Goal: Transaction & Acquisition: Purchase product/service

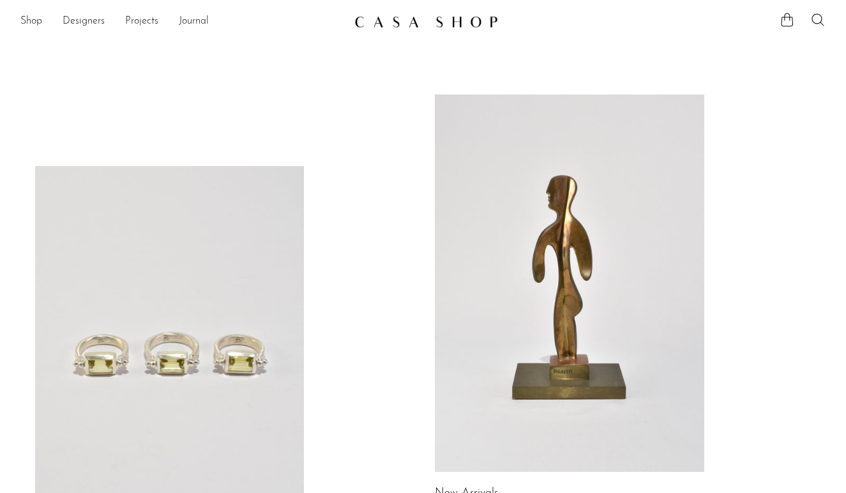
click at [187, 283] on link at bounding box center [170, 355] width 270 height 378
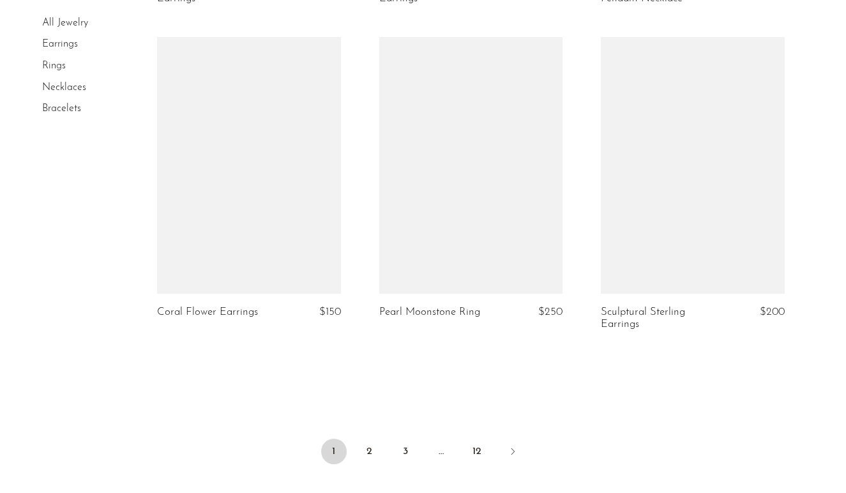
scroll to position [3679, 0]
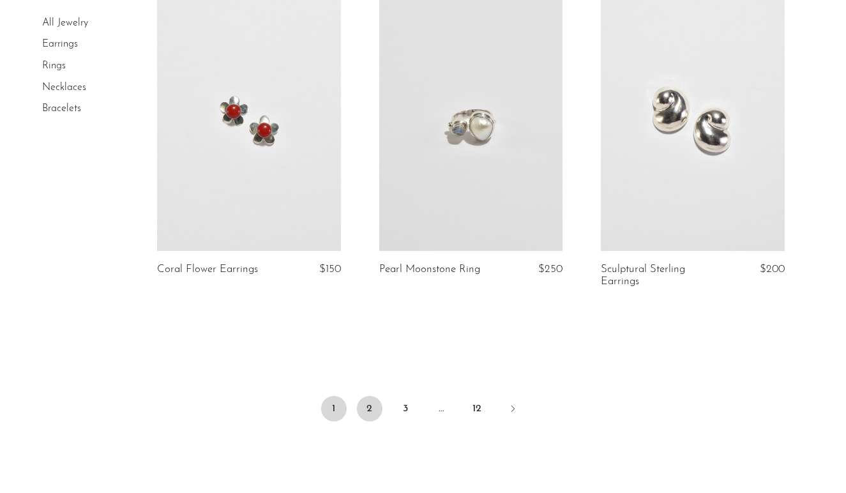
click at [369, 409] on link "2" at bounding box center [370, 409] width 26 height 26
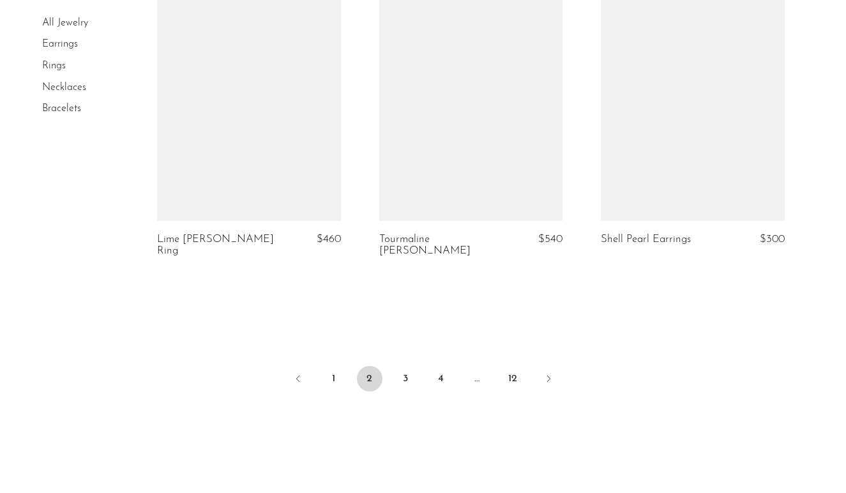
scroll to position [3755, 0]
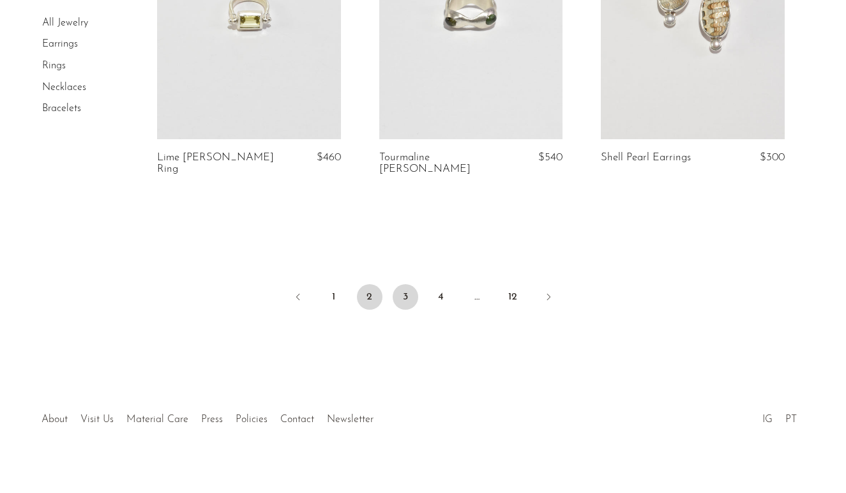
click at [404, 284] on link "3" at bounding box center [406, 297] width 26 height 26
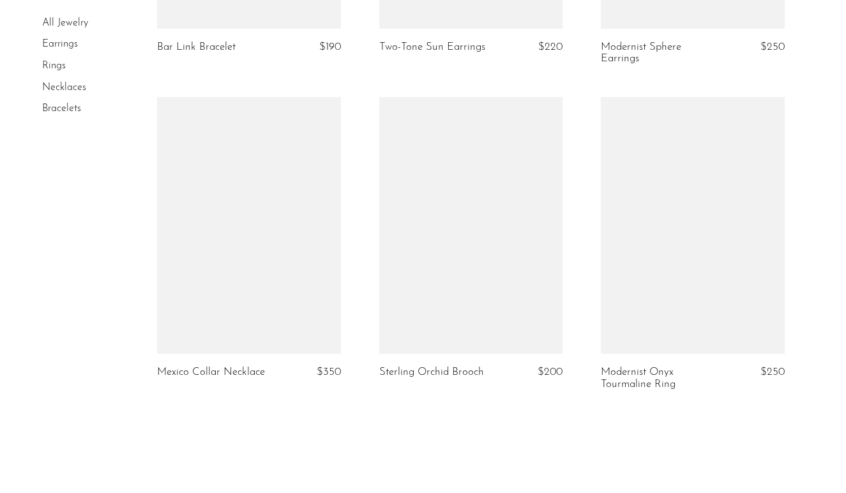
scroll to position [3665, 0]
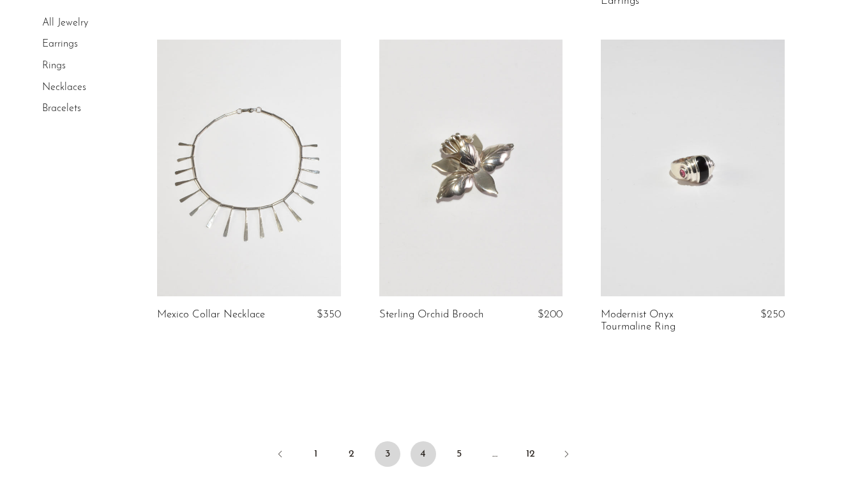
click at [422, 452] on link "4" at bounding box center [424, 454] width 26 height 26
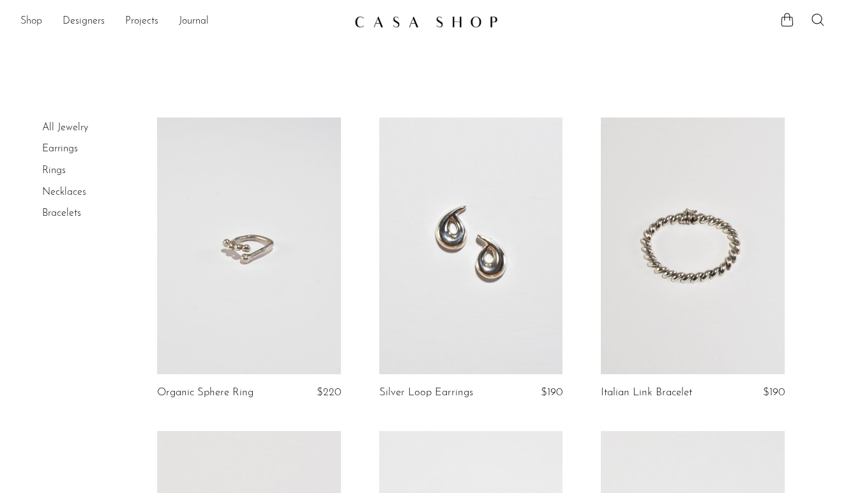
click at [38, 22] on link "Shop" at bounding box center [31, 21] width 22 height 17
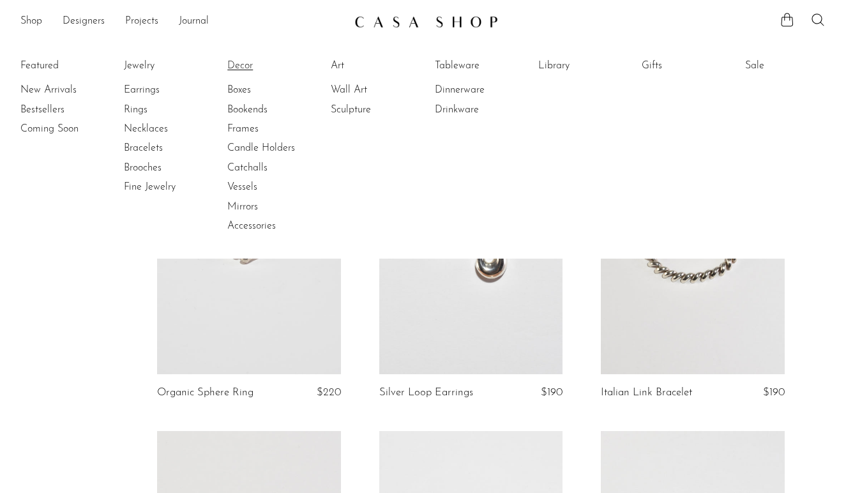
click at [241, 68] on link "Decor" at bounding box center [275, 66] width 96 height 14
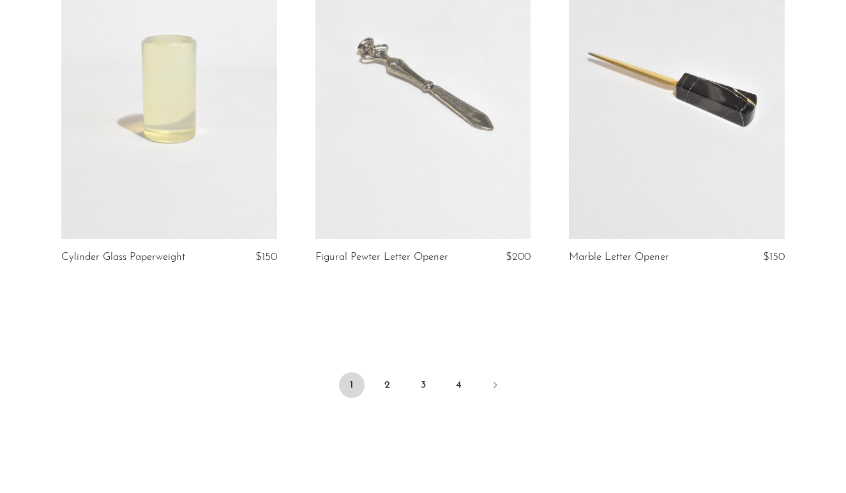
scroll to position [4280, 0]
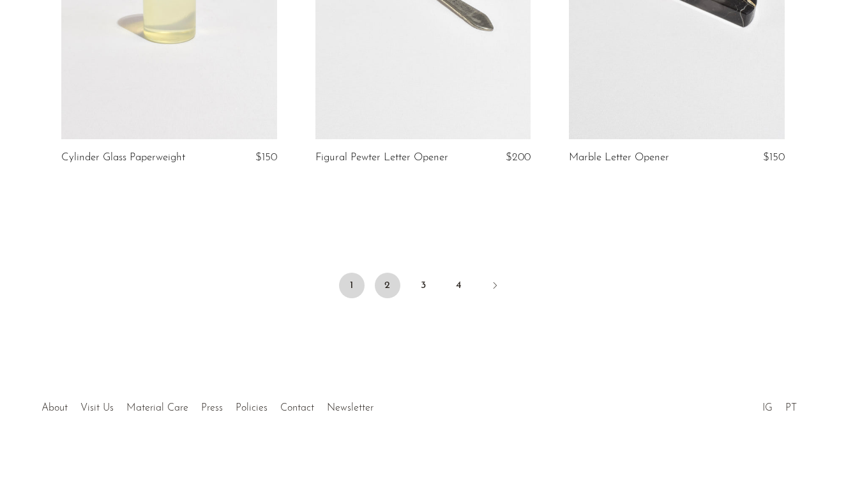
click at [385, 287] on link "2" at bounding box center [388, 286] width 26 height 26
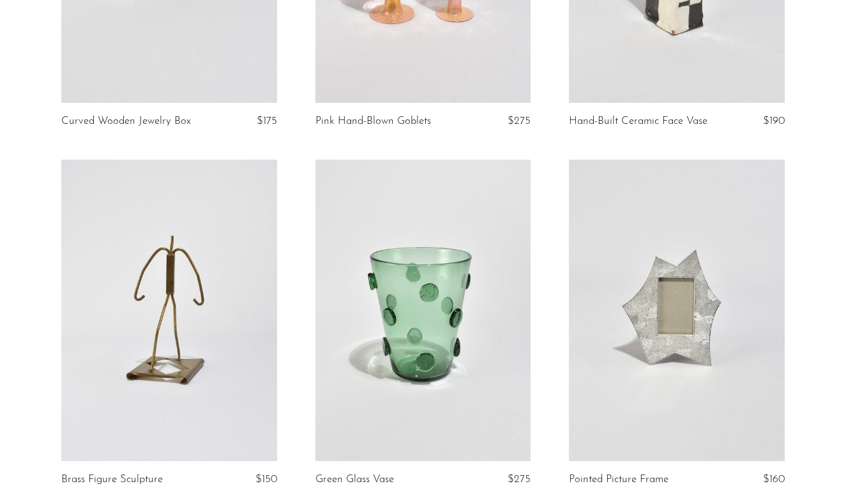
scroll to position [3027, 0]
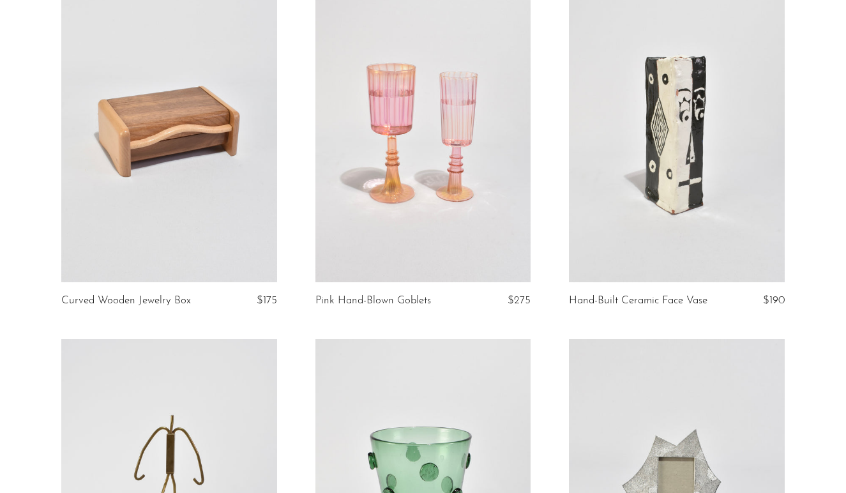
click at [678, 173] on link at bounding box center [676, 132] width 215 height 302
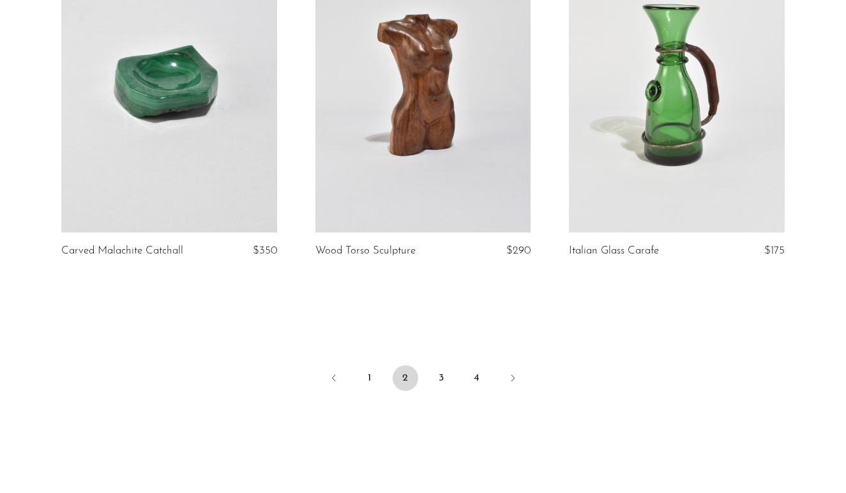
scroll to position [4245, 0]
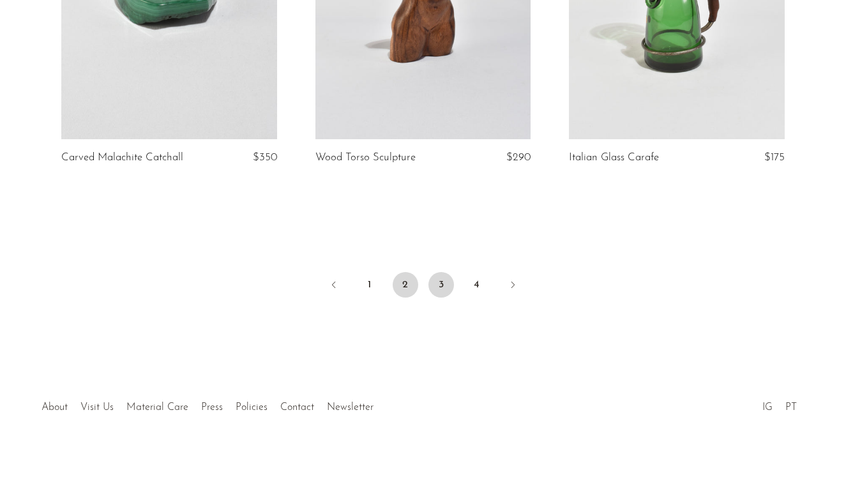
click at [445, 277] on link "3" at bounding box center [442, 285] width 26 height 26
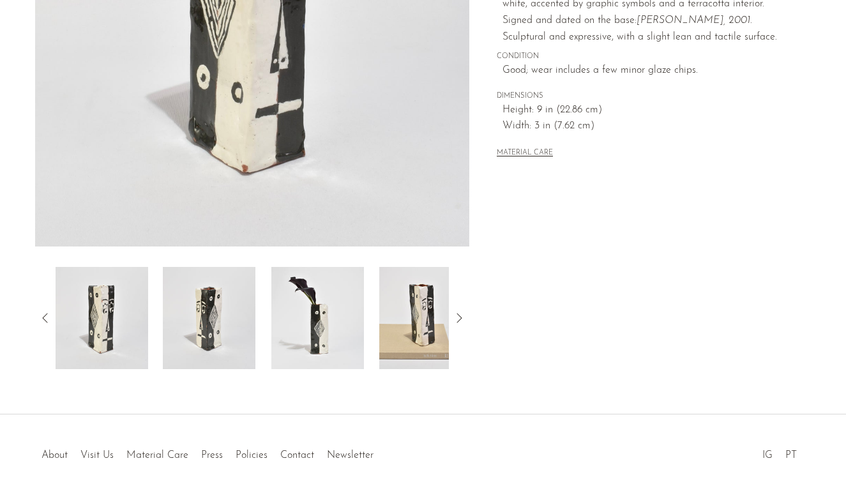
scroll to position [303, 0]
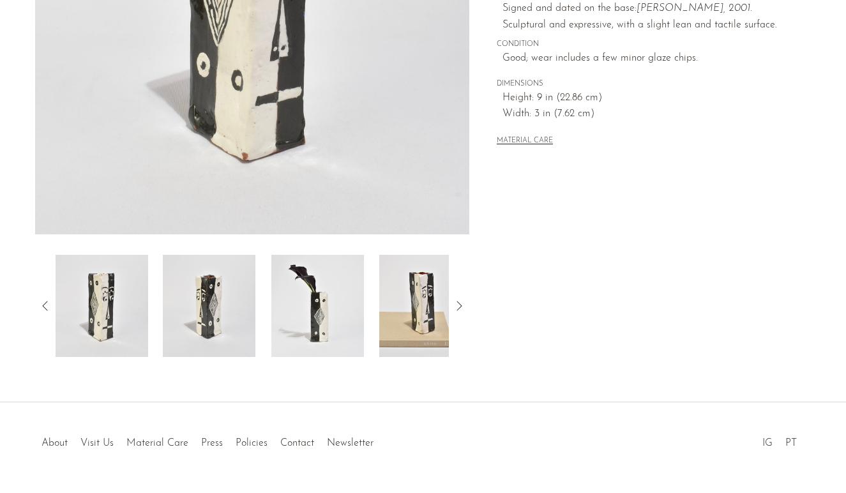
click at [330, 319] on img at bounding box center [317, 306] width 93 height 102
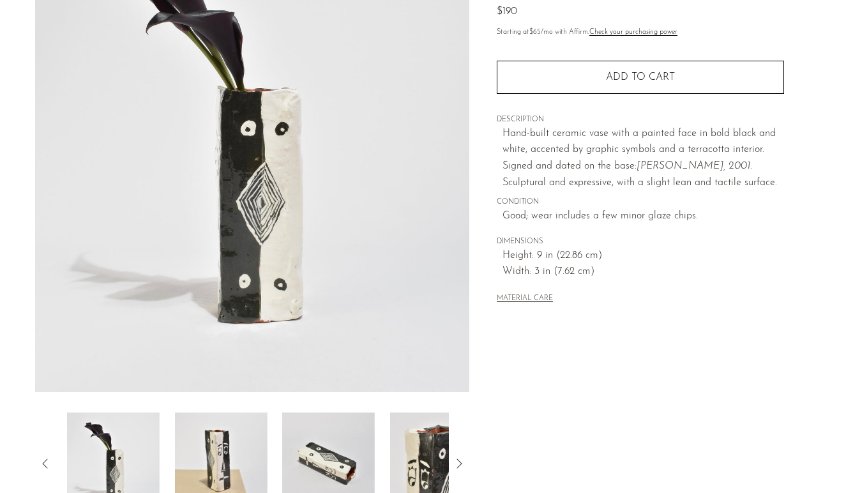
scroll to position [128, 0]
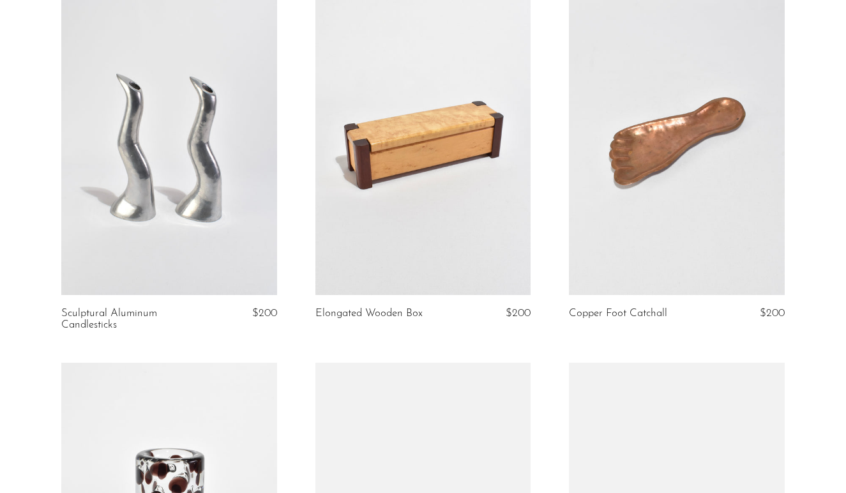
scroll to position [498, 0]
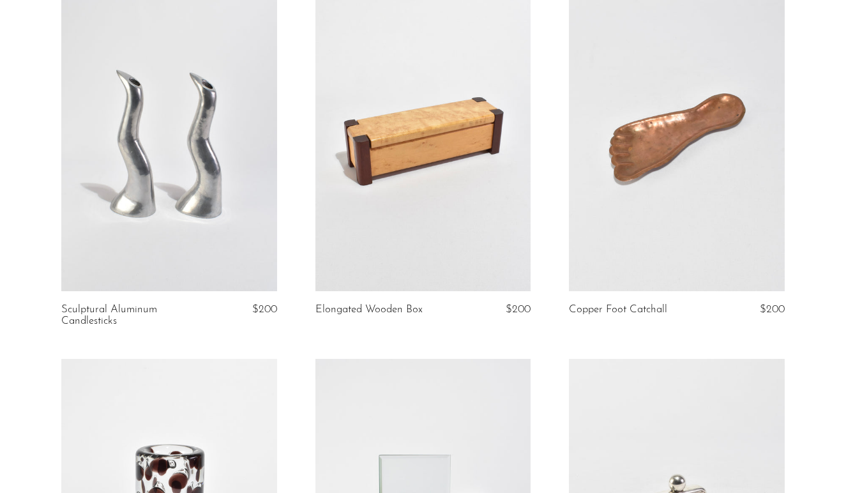
click at [210, 191] on link at bounding box center [168, 140] width 215 height 302
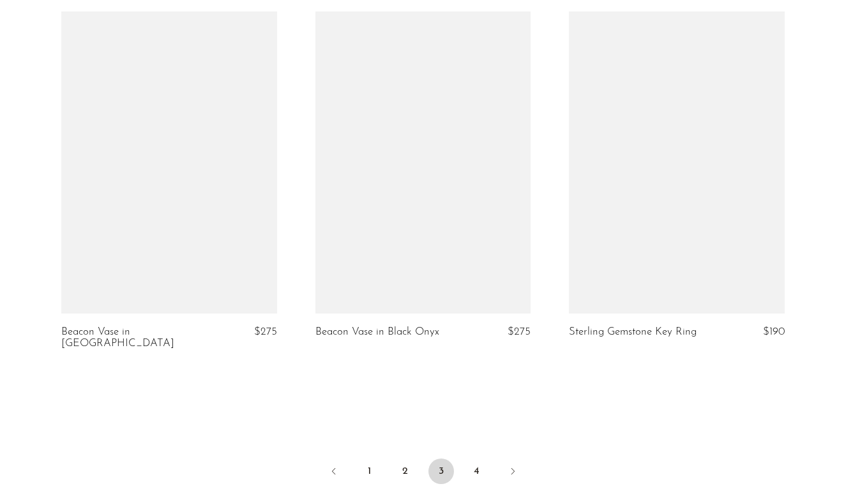
scroll to position [4138, 0]
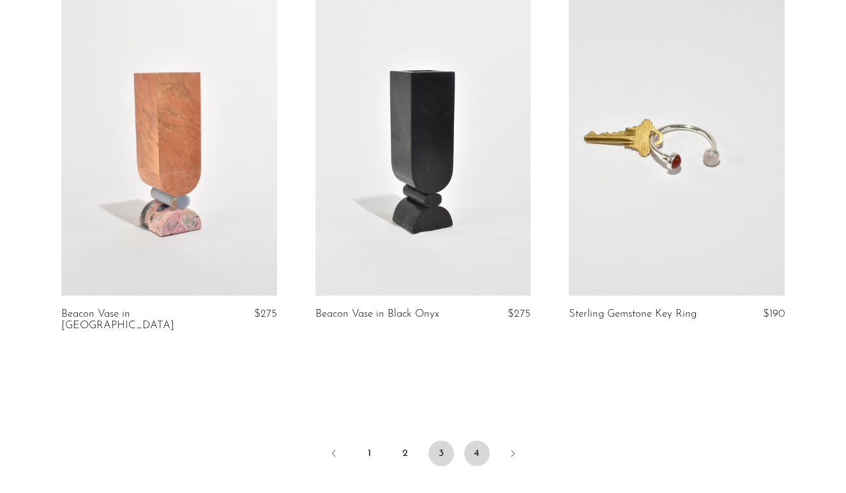
click at [480, 441] on link "4" at bounding box center [477, 454] width 26 height 26
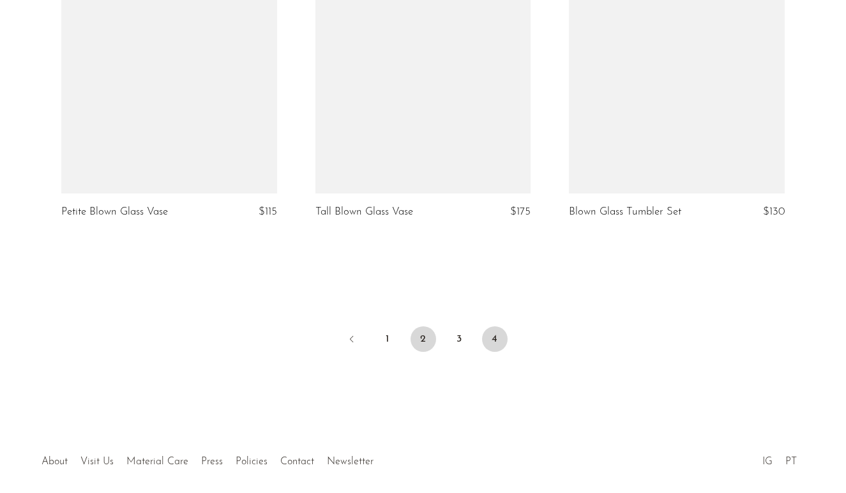
scroll to position [2444, 0]
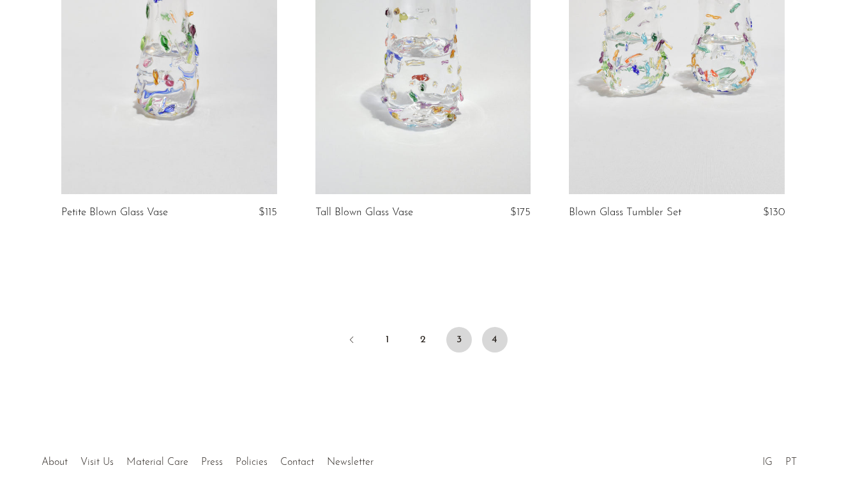
click at [461, 333] on link "3" at bounding box center [460, 340] width 26 height 26
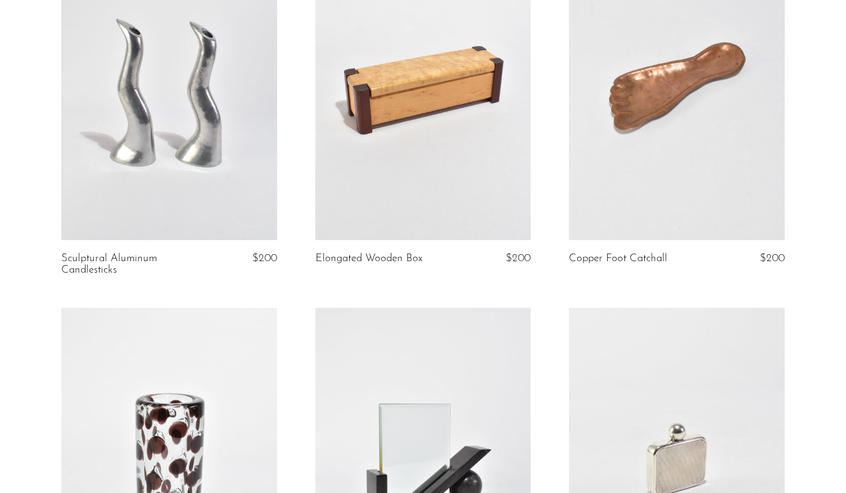
scroll to position [439, 0]
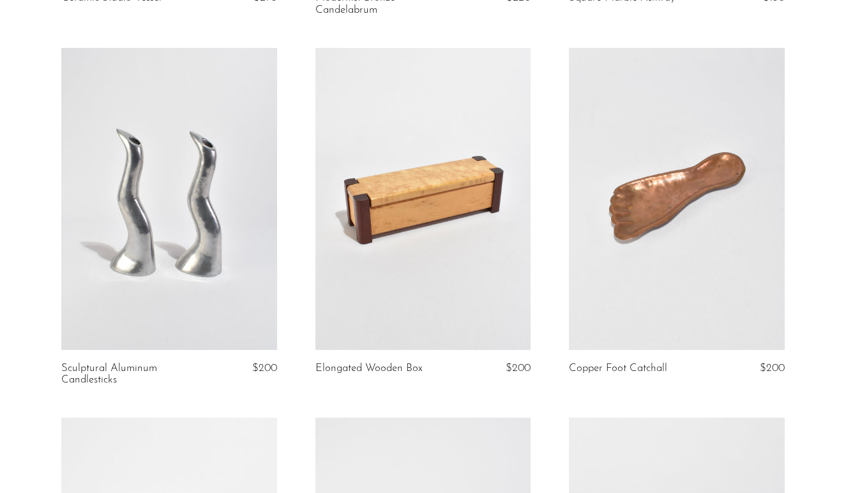
click at [182, 172] on link at bounding box center [168, 199] width 215 height 302
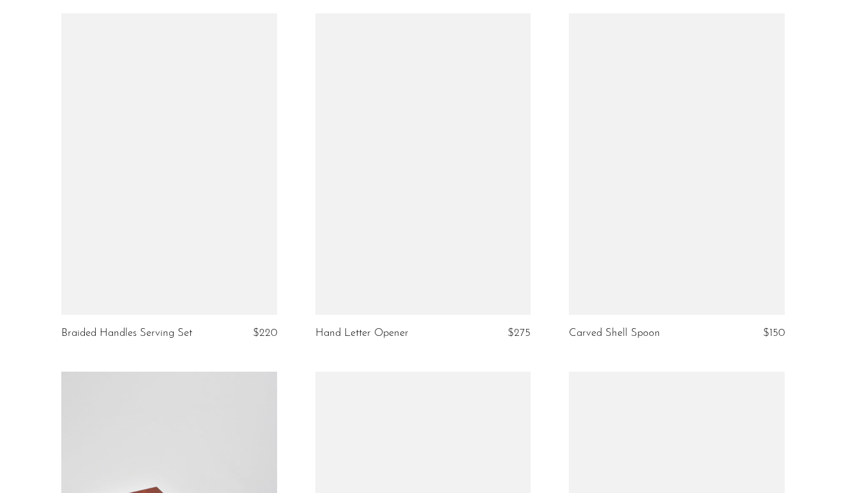
scroll to position [1764, 0]
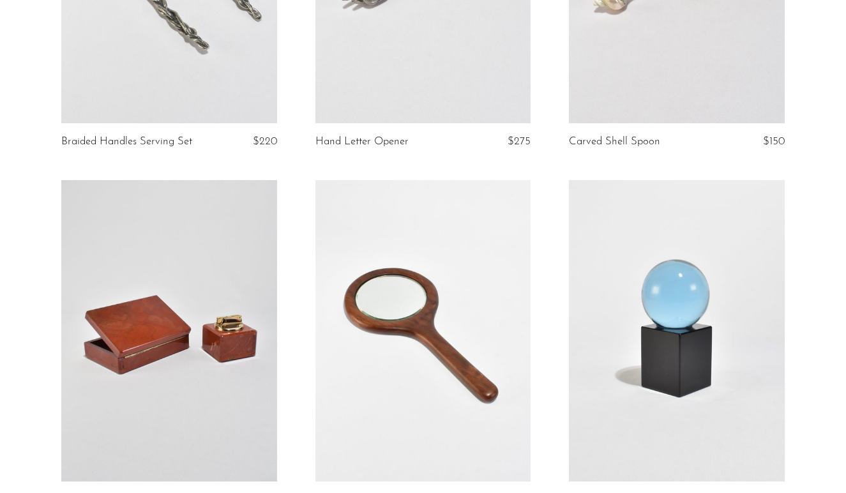
drag, startPoint x: 185, startPoint y: 174, endPoint x: 760, endPoint y: 1, distance: 599.8
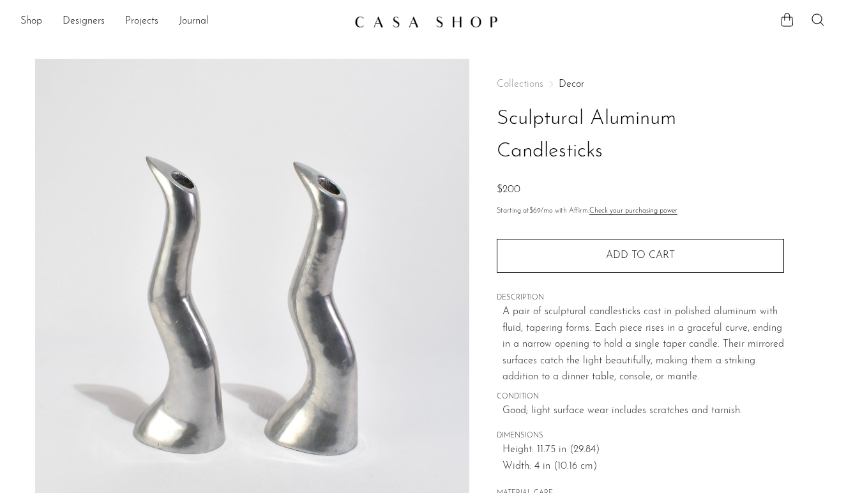
click at [519, 321] on p "A pair of sculptural candlesticks cast in polished aluminum with fluid, taperin…" at bounding box center [644, 345] width 282 height 82
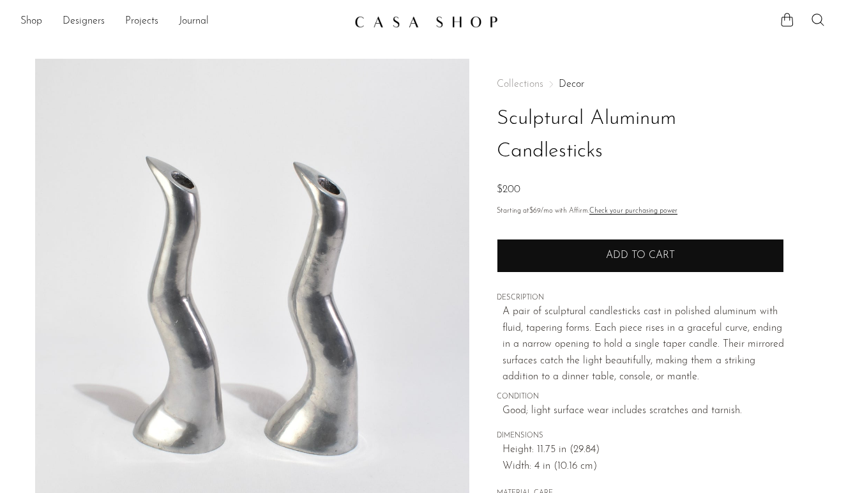
click at [636, 257] on span "Add to cart" at bounding box center [640, 256] width 69 height 12
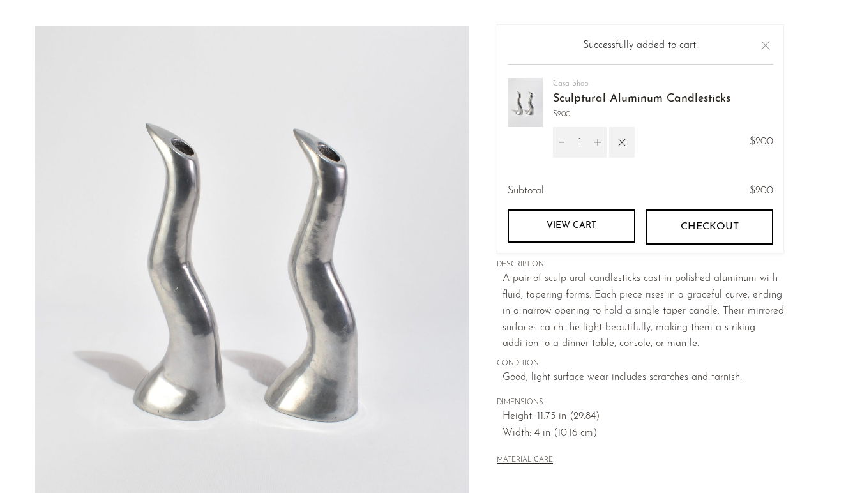
scroll to position [25, 0]
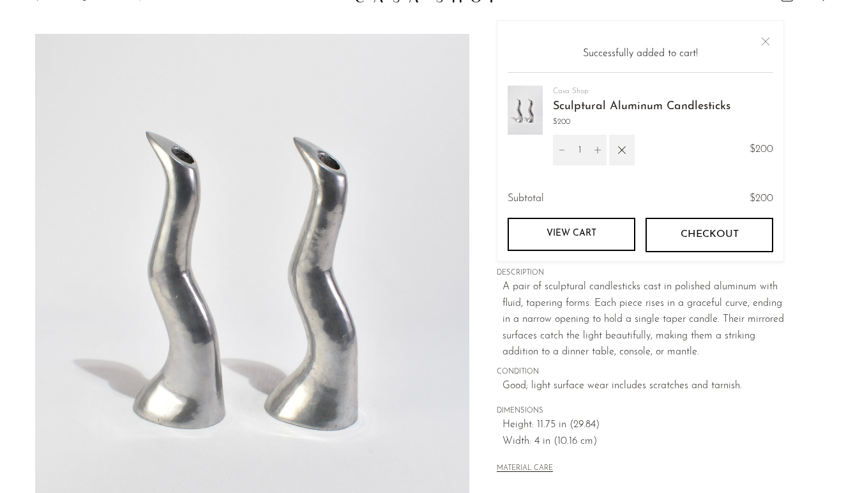
click at [698, 444] on span "Width: 4 in (10.16 cm)" at bounding box center [644, 442] width 282 height 17
